Goal: Find specific page/section: Find specific page/section

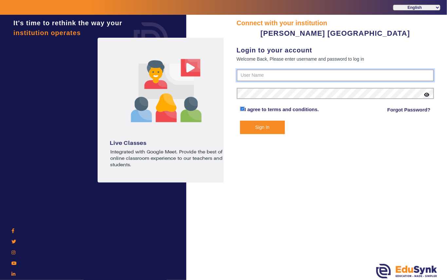
type input "7685859009"
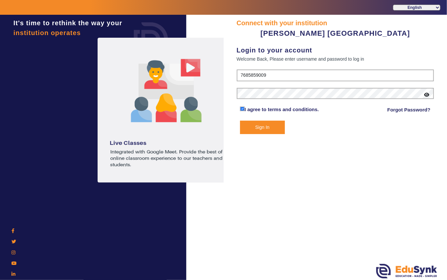
click at [264, 126] on button "Sign In" at bounding box center [262, 127] width 45 height 13
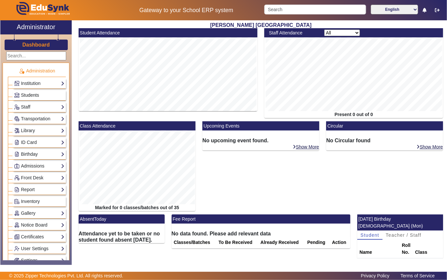
click at [37, 93] on span "Students" at bounding box center [30, 94] width 18 height 5
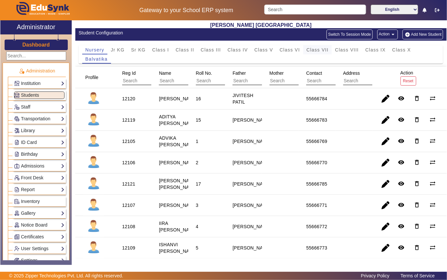
click at [310, 49] on span "Class VII" at bounding box center [318, 50] width 22 height 5
